Goal: Information Seeking & Learning: Find contact information

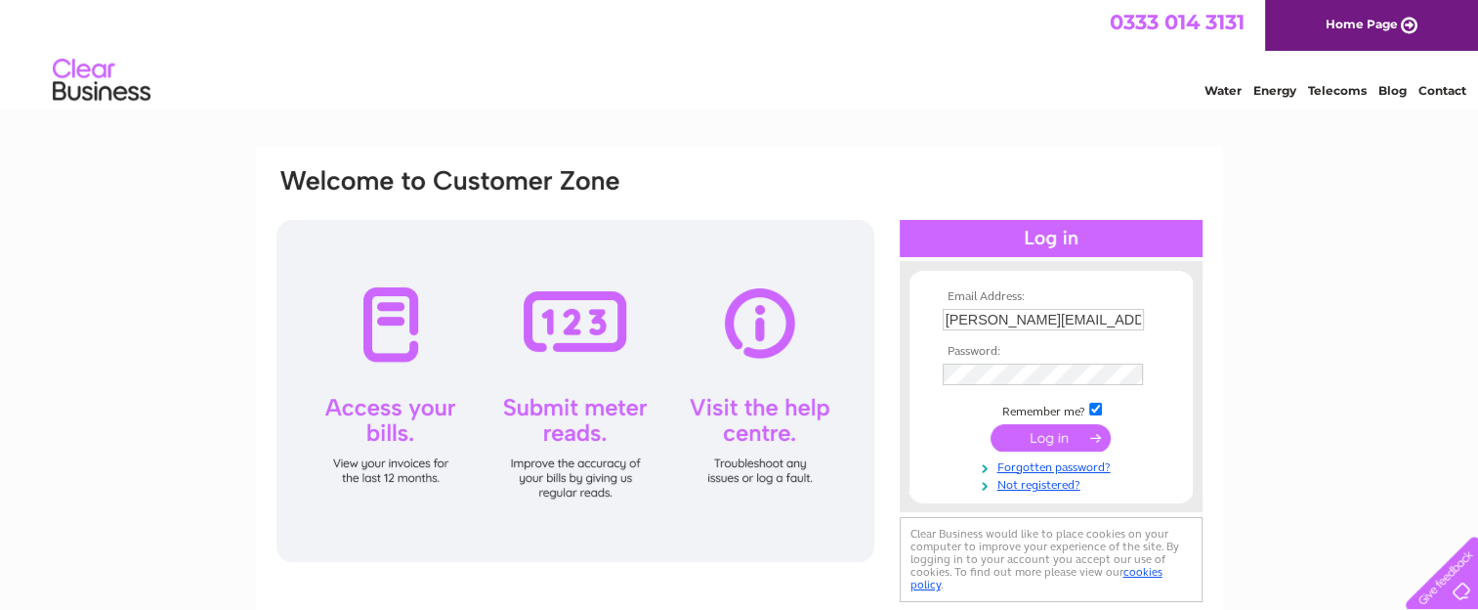
type input "info@inch-architecture.co.uk"
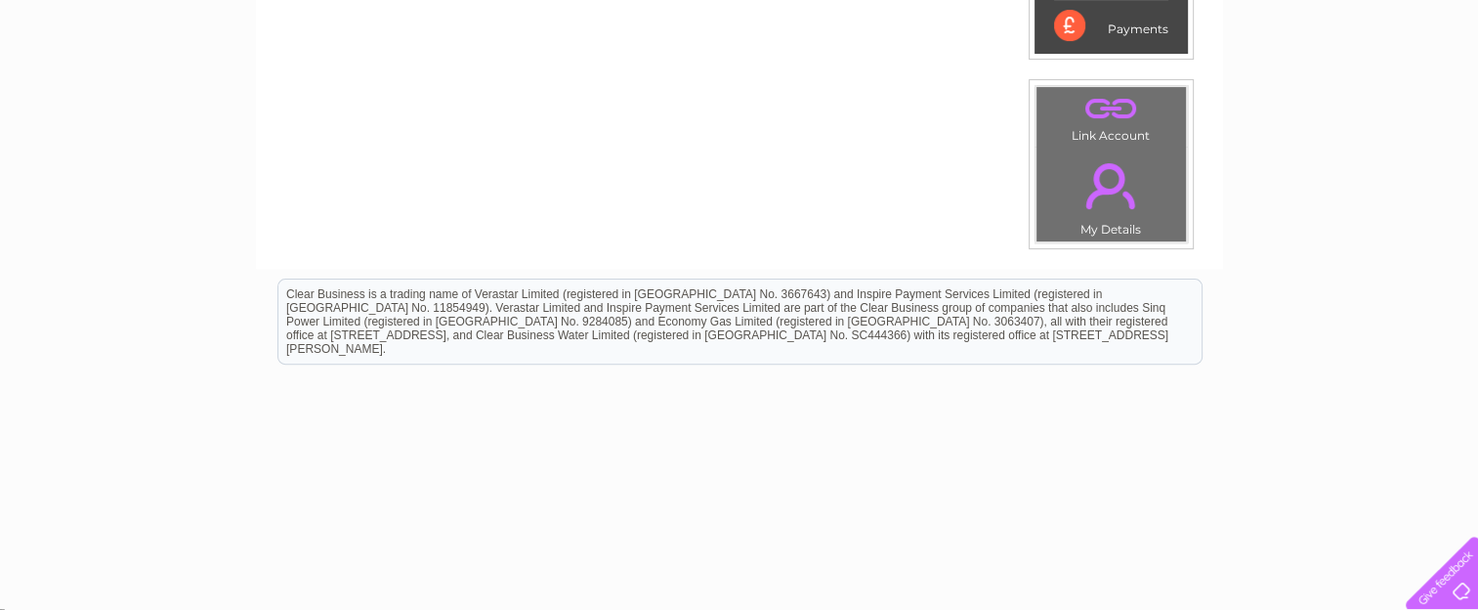
scroll to position [644, 0]
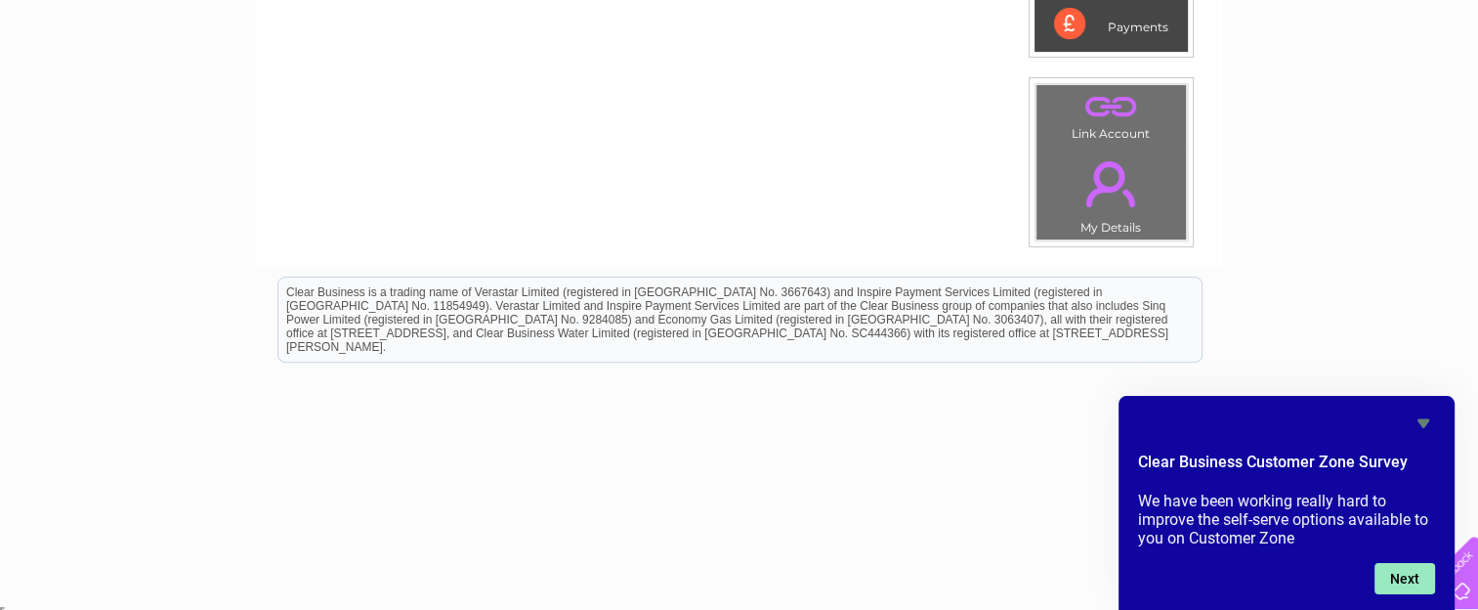
click at [1403, 577] on button "Next" at bounding box center [1405, 578] width 61 height 31
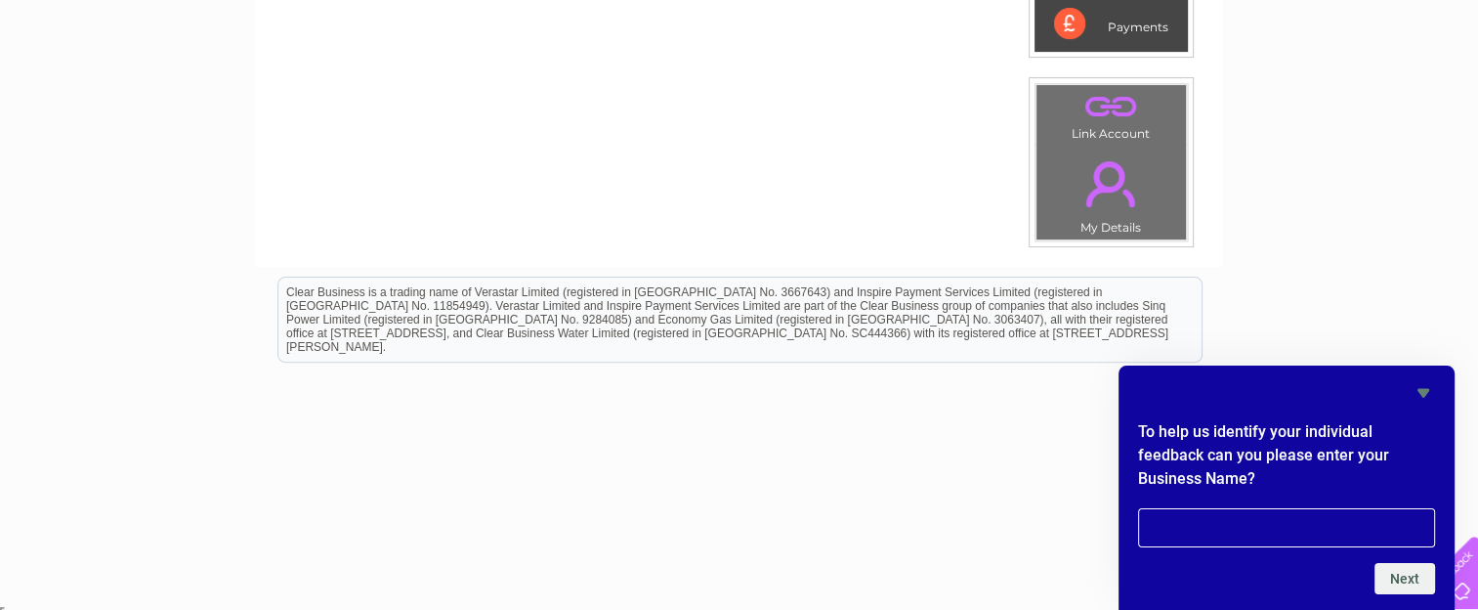
click at [1426, 392] on icon "Hide survey" at bounding box center [1424, 393] width 12 height 9
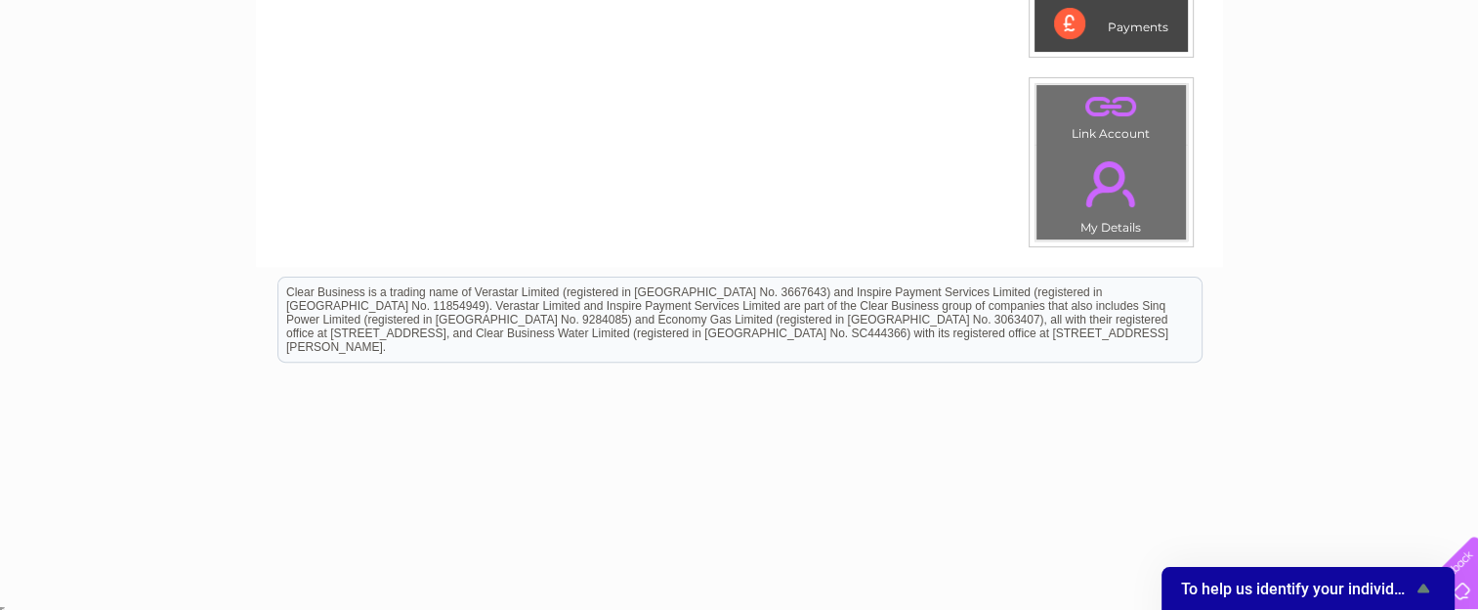
click at [1391, 270] on html "Clear Business is a trading name of Verastar Limited (registered in [GEOGRAPHIC…" at bounding box center [739, 329] width 1478 height 125
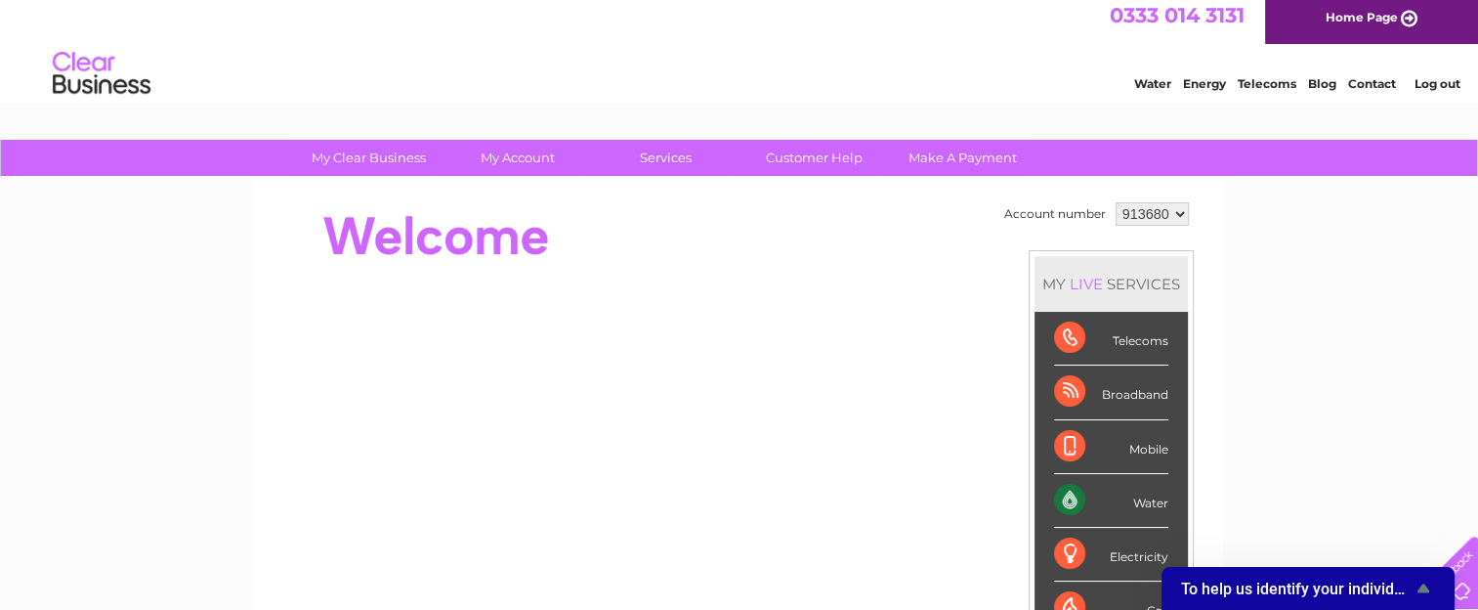
scroll to position [0, 0]
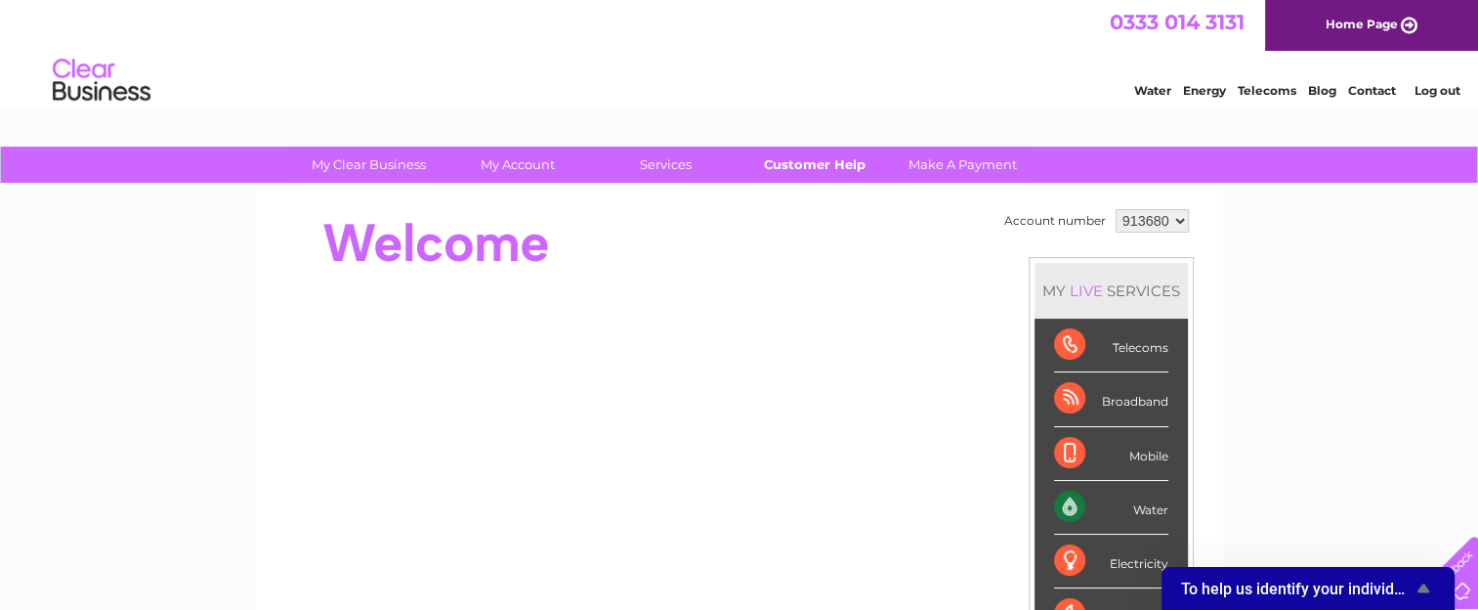
click at [810, 159] on link "Customer Help" at bounding box center [814, 165] width 161 height 36
